Goal: Task Accomplishment & Management: Use online tool/utility

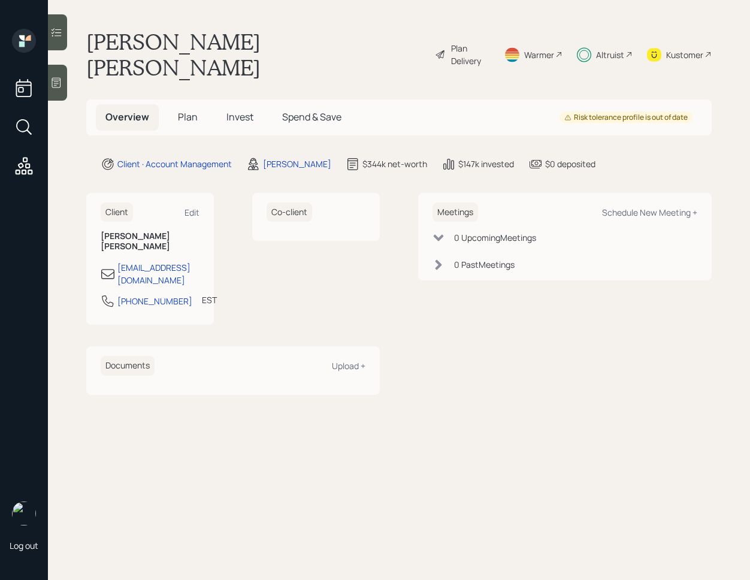
click at [359, 235] on div "Co-client" at bounding box center [316, 259] width 128 height 132
click at [236, 110] on span "Invest" at bounding box center [239, 116] width 27 height 13
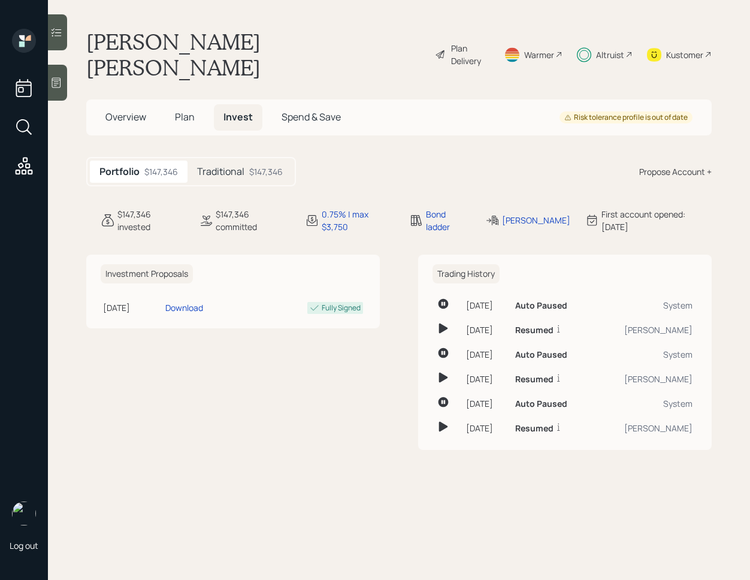
click at [238, 166] on h5 "Traditional" at bounding box center [220, 171] width 47 height 11
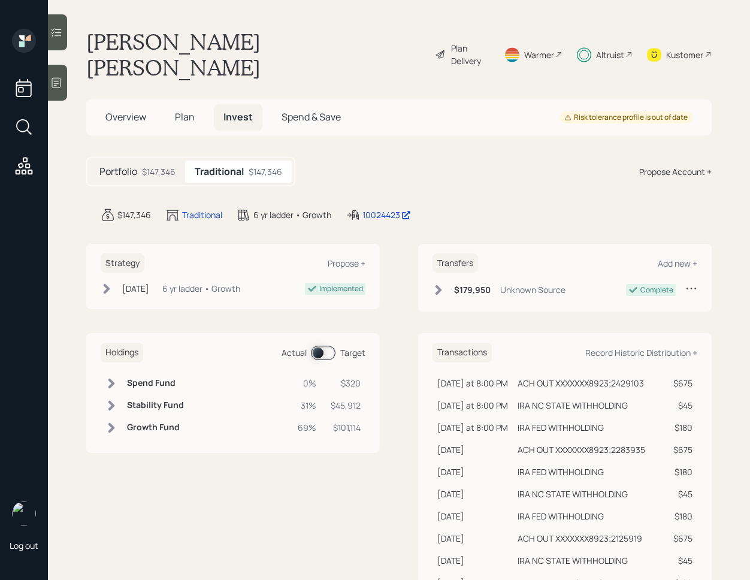
click at [317, 345] on span at bounding box center [323, 352] width 25 height 14
click at [59, 31] on icon at bounding box center [56, 32] width 12 height 12
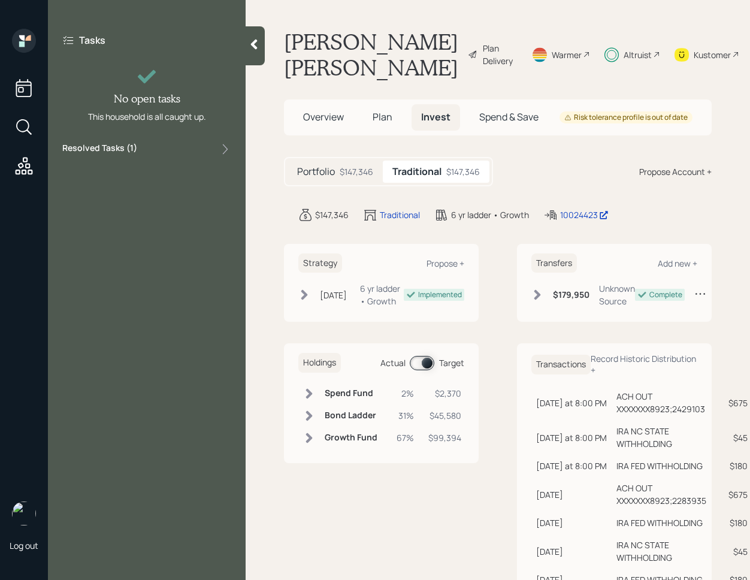
click at [162, 147] on div "Resolved Tasks ( 1 )" at bounding box center [146, 149] width 169 height 14
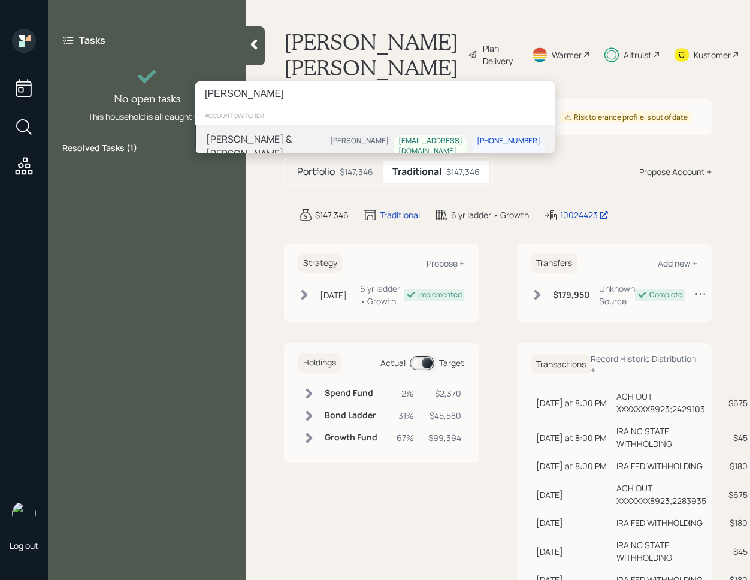
type input "[PERSON_NAME]"
click at [282, 137] on div "[PERSON_NAME] & [PERSON_NAME]" at bounding box center [265, 146] width 119 height 29
